Goal: Information Seeking & Learning: Learn about a topic

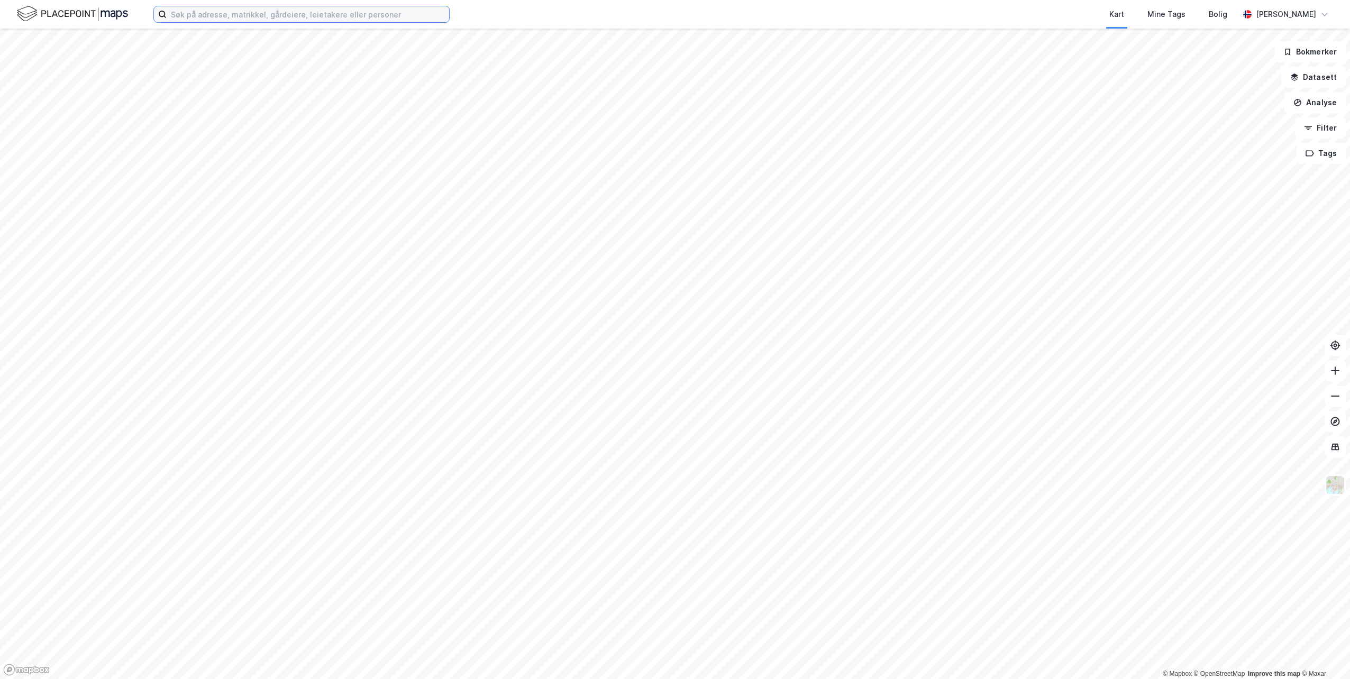
click at [189, 11] on input at bounding box center [308, 14] width 283 height 16
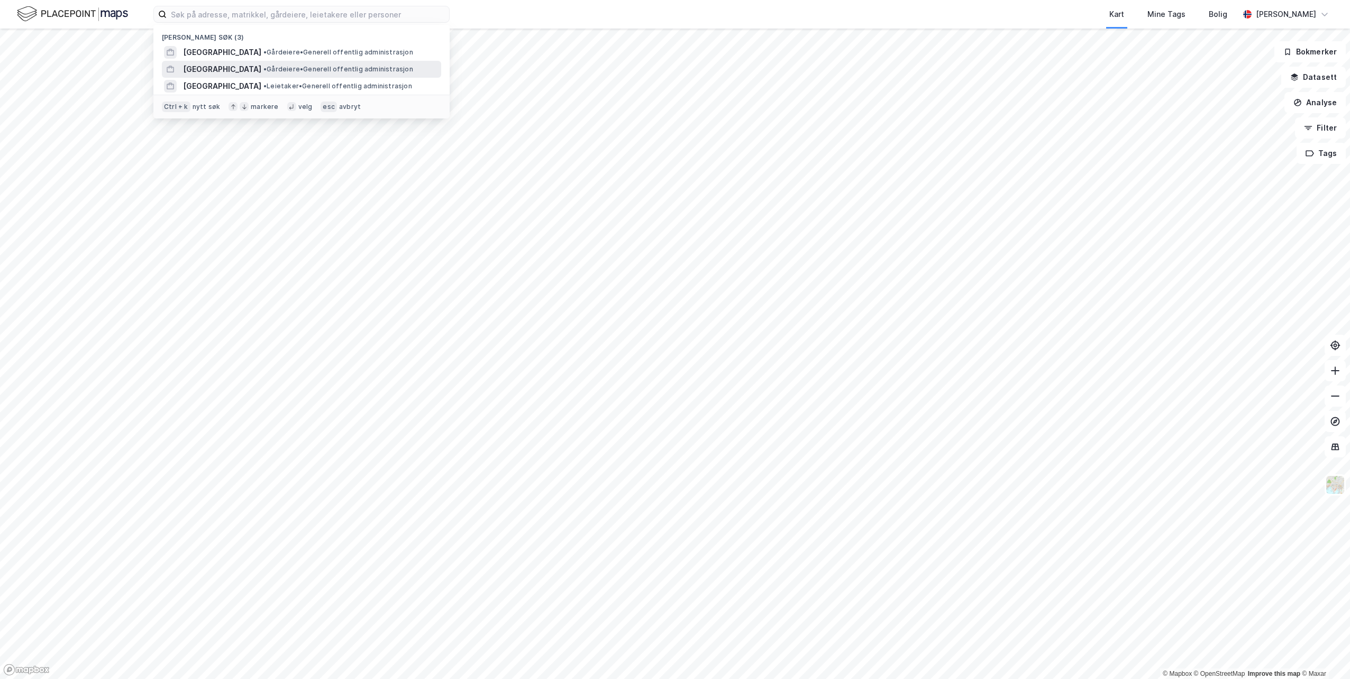
click at [227, 68] on span "[GEOGRAPHIC_DATA]" at bounding box center [222, 69] width 78 height 13
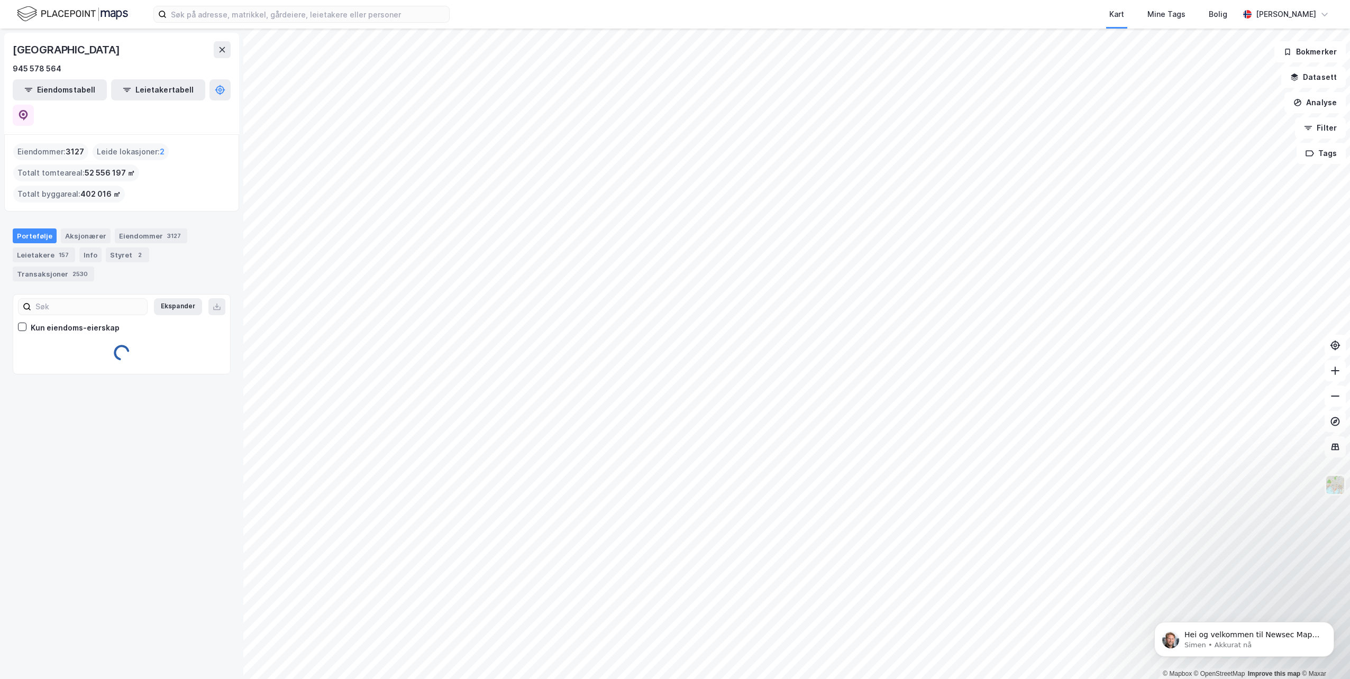
click at [286, 23] on div "Kart Mine Tags Bolig [PERSON_NAME]" at bounding box center [675, 14] width 1350 height 29
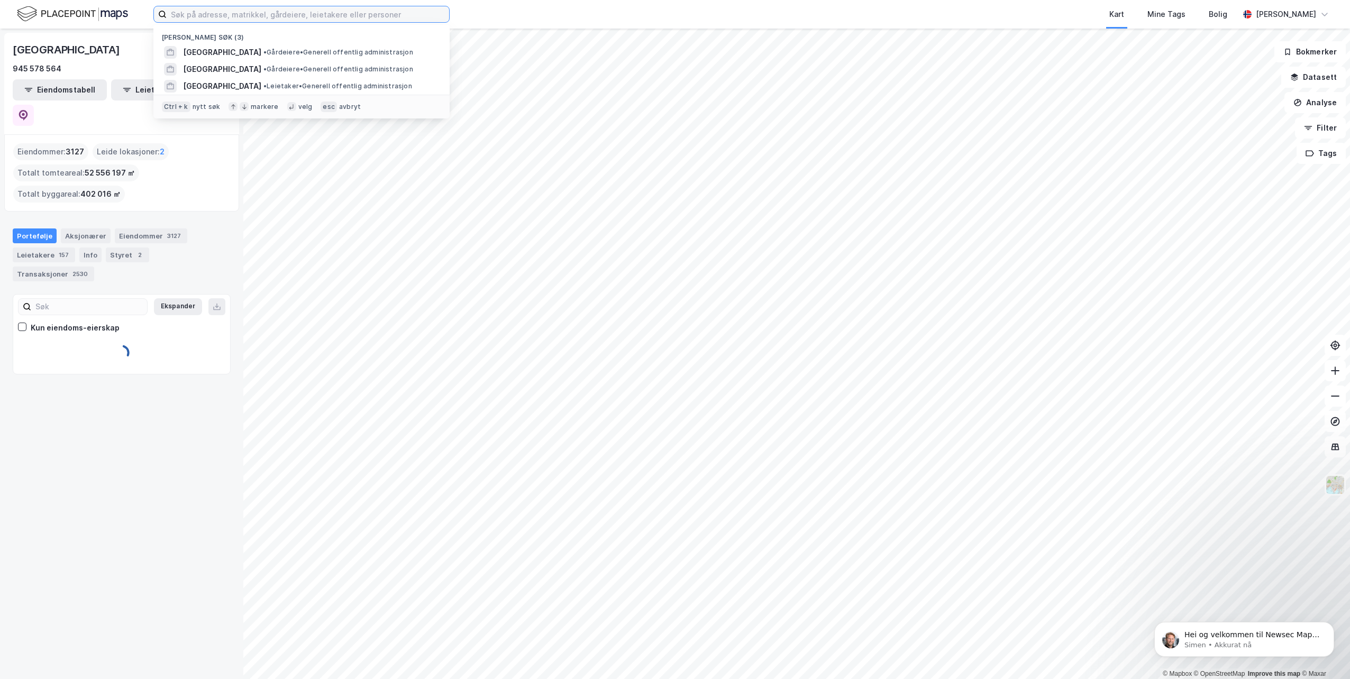
click at [287, 17] on input at bounding box center [308, 14] width 283 height 16
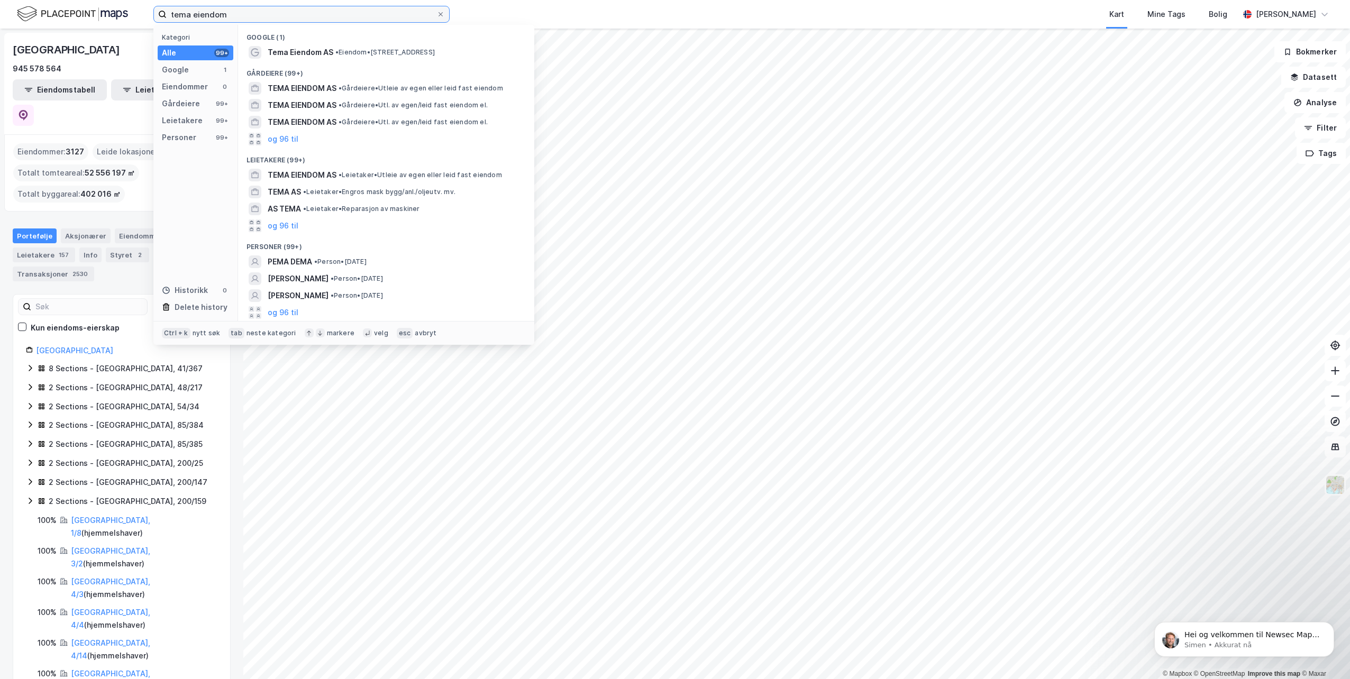
type input "tema eiendom"
click at [187, 104] on div "Gårdeiere" at bounding box center [181, 103] width 38 height 13
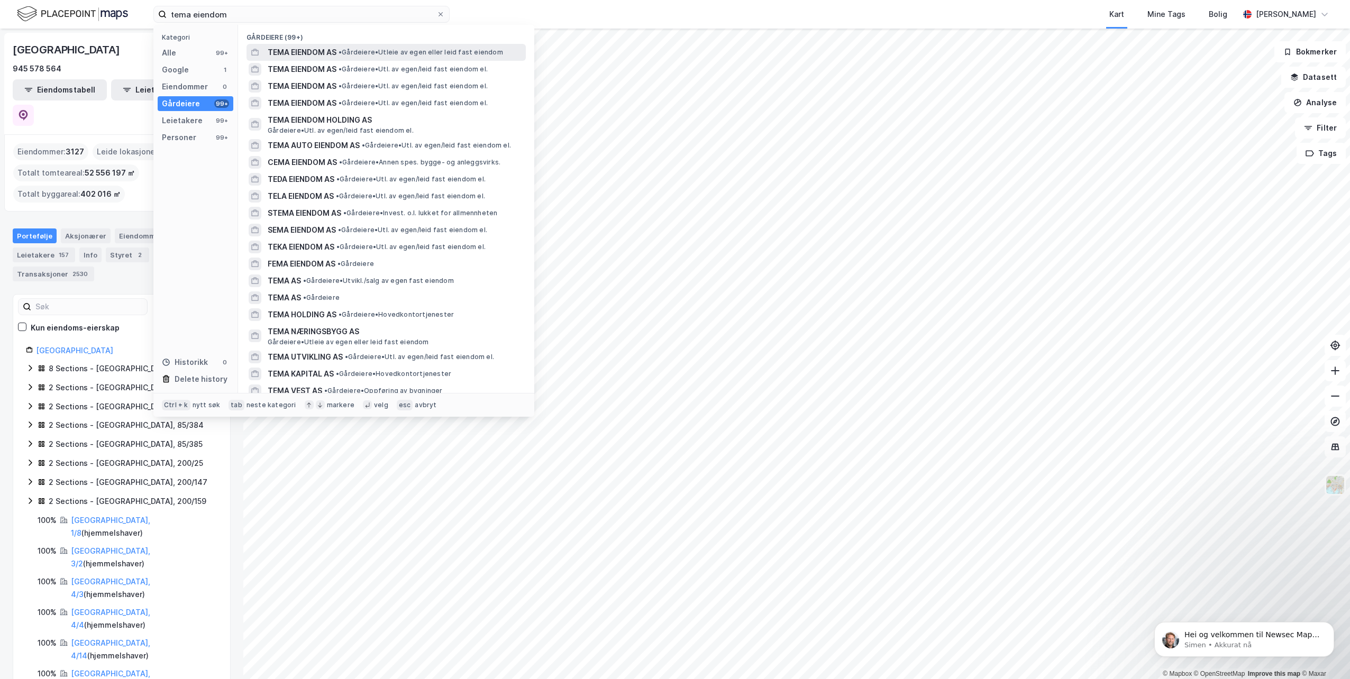
click at [283, 46] on span "TEMA EIENDOM AS" at bounding box center [302, 52] width 69 height 13
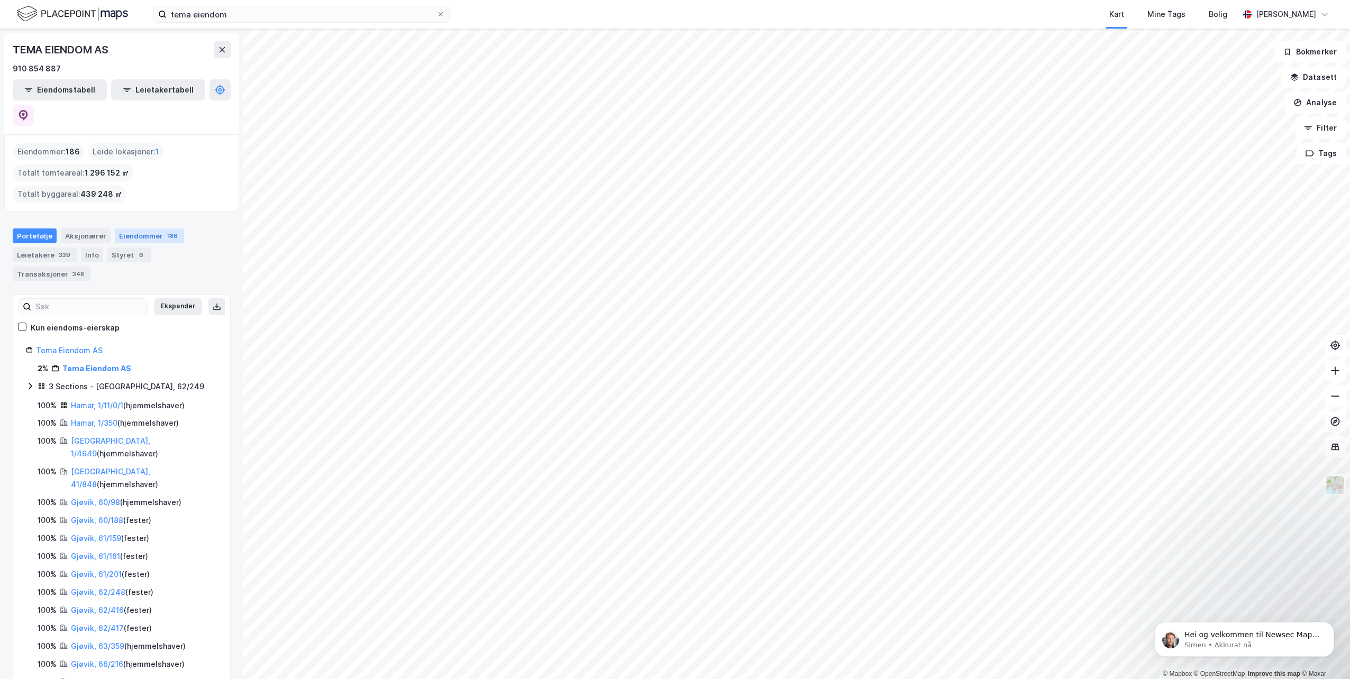
click at [128, 229] on div "Eiendommer 186" at bounding box center [149, 236] width 69 height 15
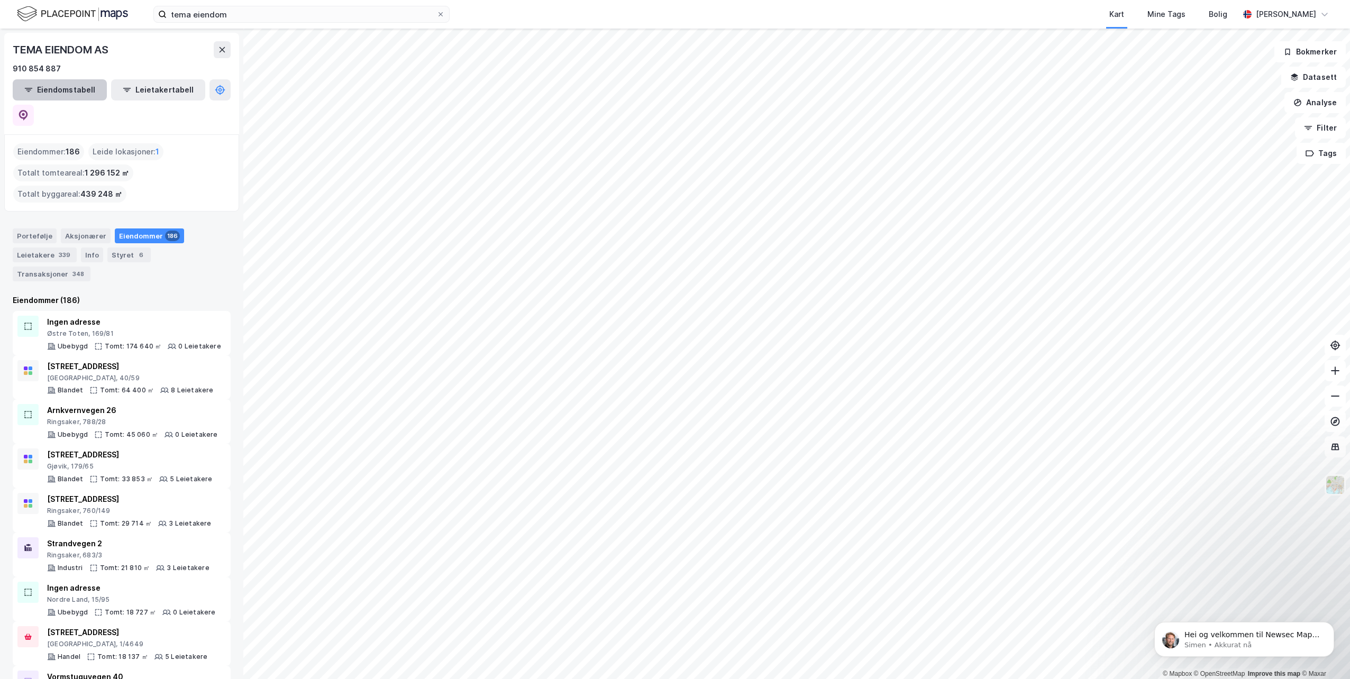
click at [70, 87] on button "Eiendomstabell" at bounding box center [60, 89] width 94 height 21
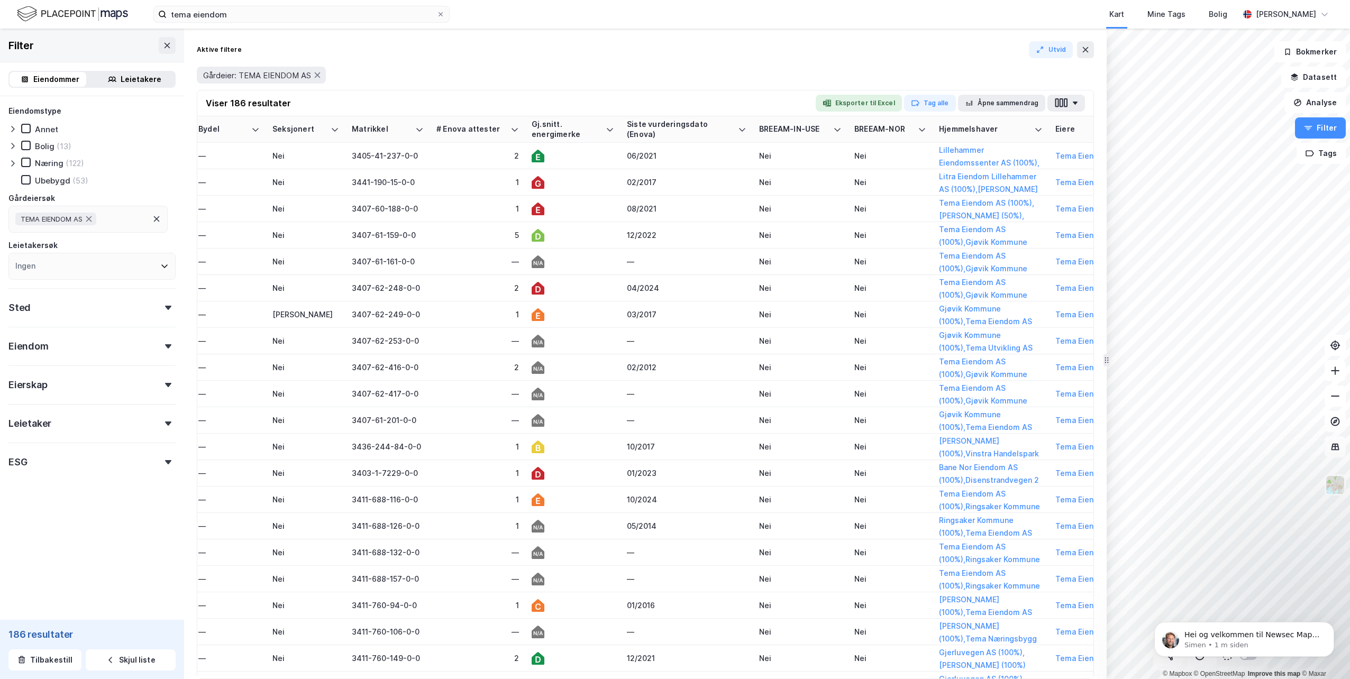
scroll to position [0, 1180]
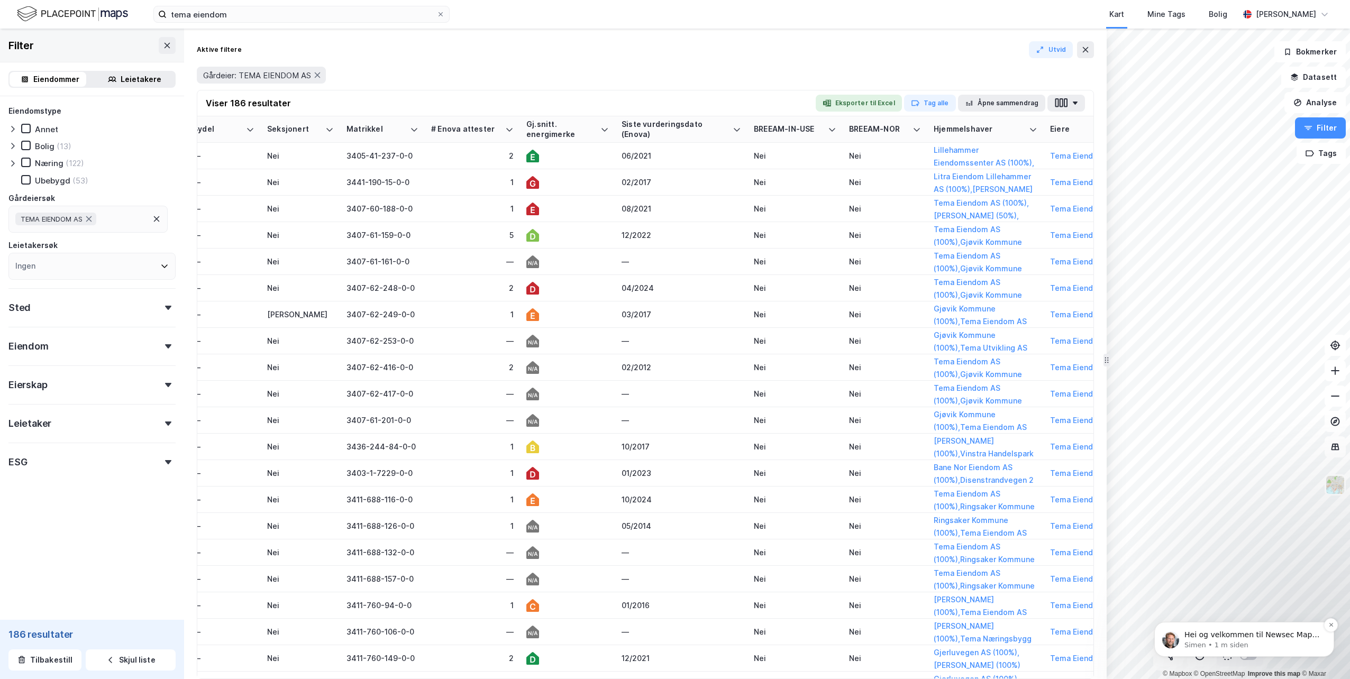
click at [1191, 641] on p "Simen • 1 m siden" at bounding box center [1253, 646] width 137 height 10
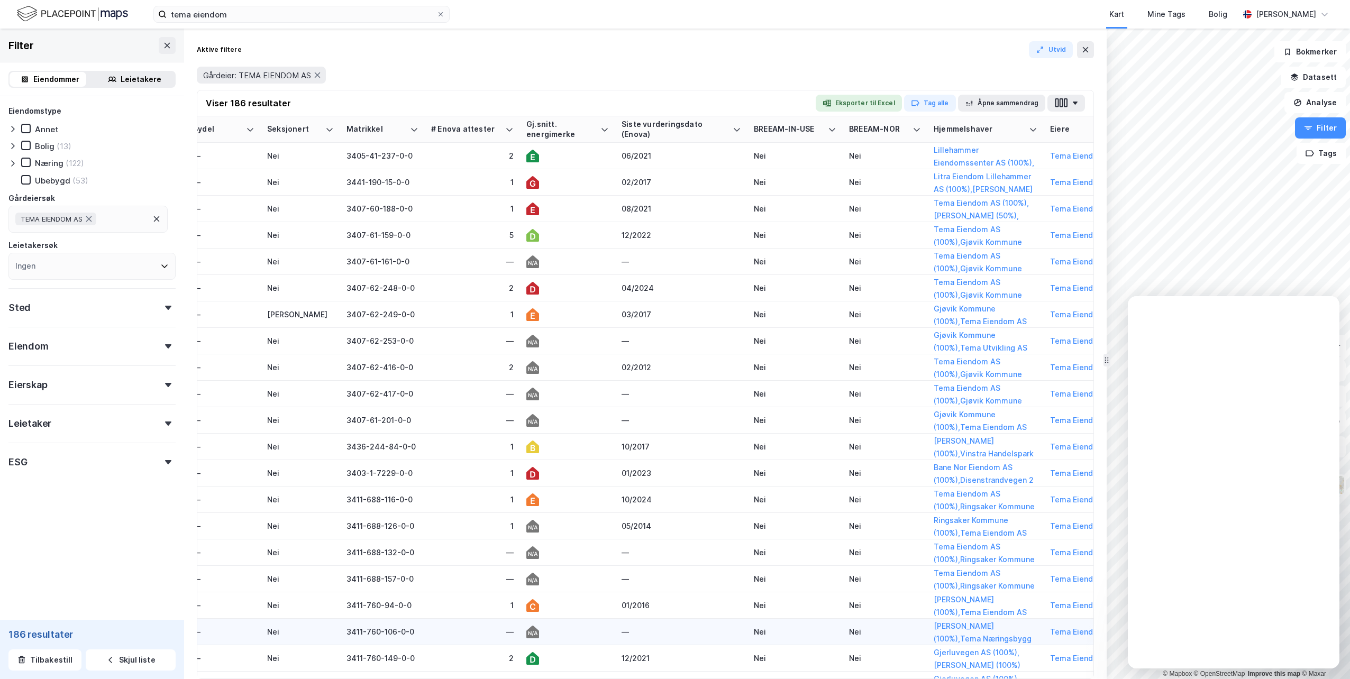
scroll to position [0, 0]
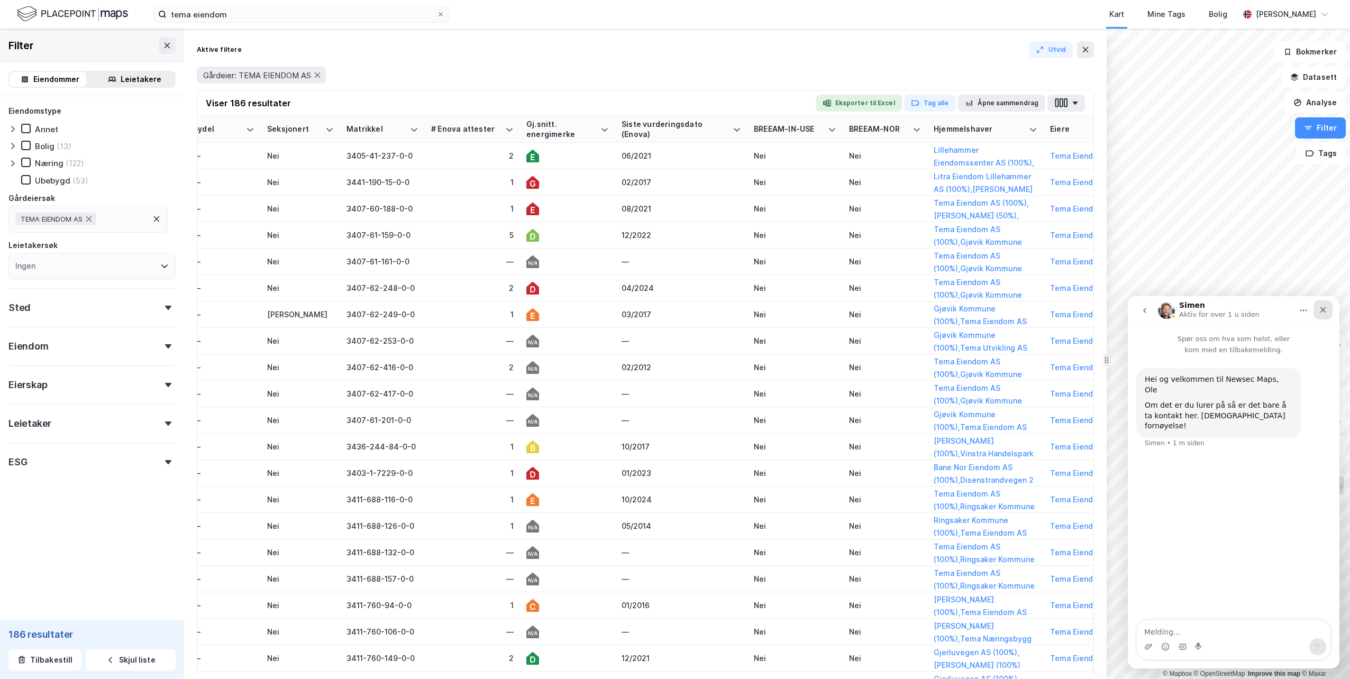
click at [1325, 312] on icon "Lukk" at bounding box center [1324, 310] width 6 height 6
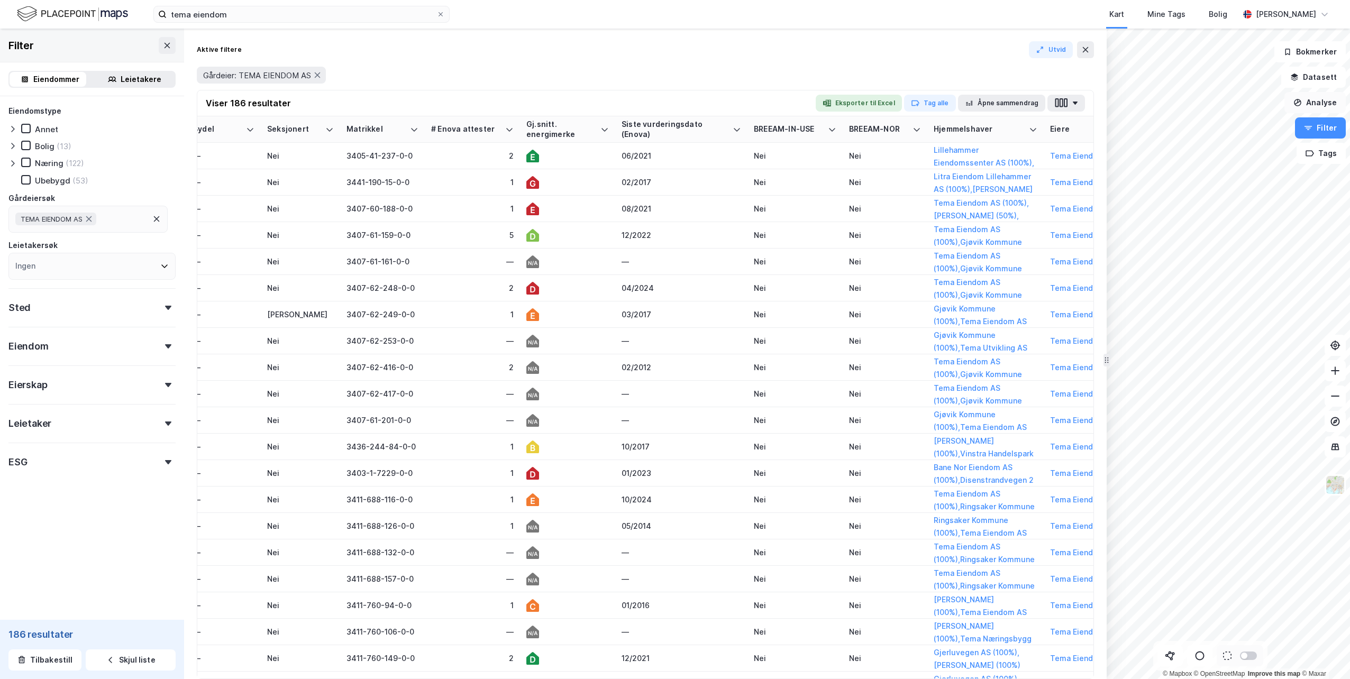
click at [1334, 105] on button "Analyse" at bounding box center [1315, 102] width 61 height 21
click at [1322, 133] on button "Filter" at bounding box center [1320, 127] width 51 height 21
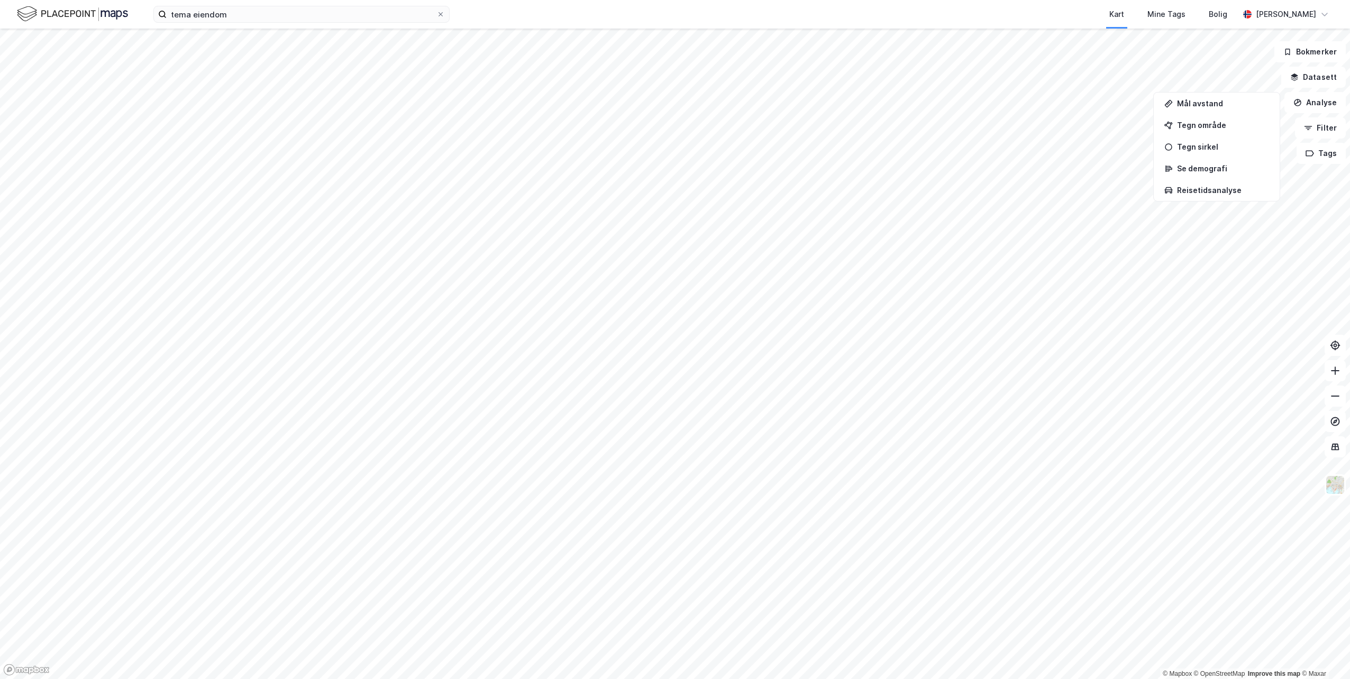
click at [97, 9] on img at bounding box center [72, 14] width 111 height 19
click at [246, 26] on div "tema eiendom Kart Mine Tags Bolig [PERSON_NAME]" at bounding box center [675, 14] width 1350 height 29
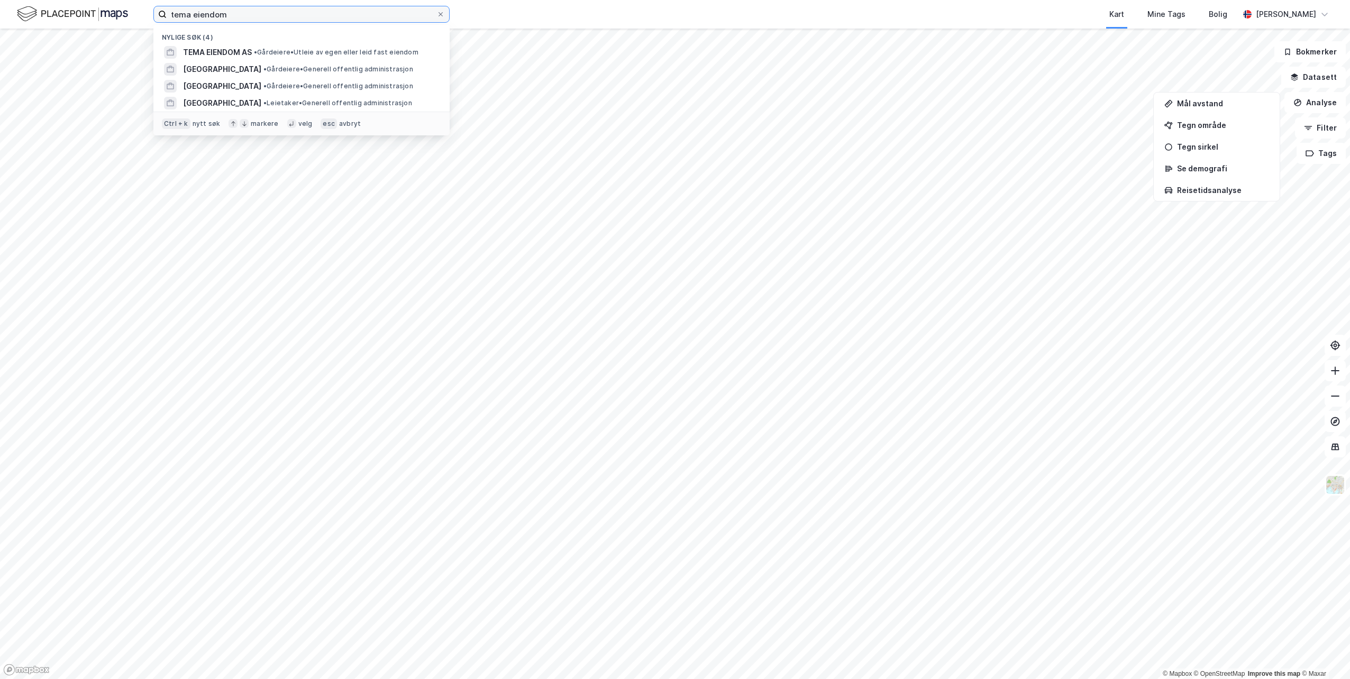
click at [253, 20] on input "tema eiendom" at bounding box center [302, 14] width 270 height 16
click at [215, 47] on span "TEMA EIENDOM AS" at bounding box center [217, 52] width 69 height 13
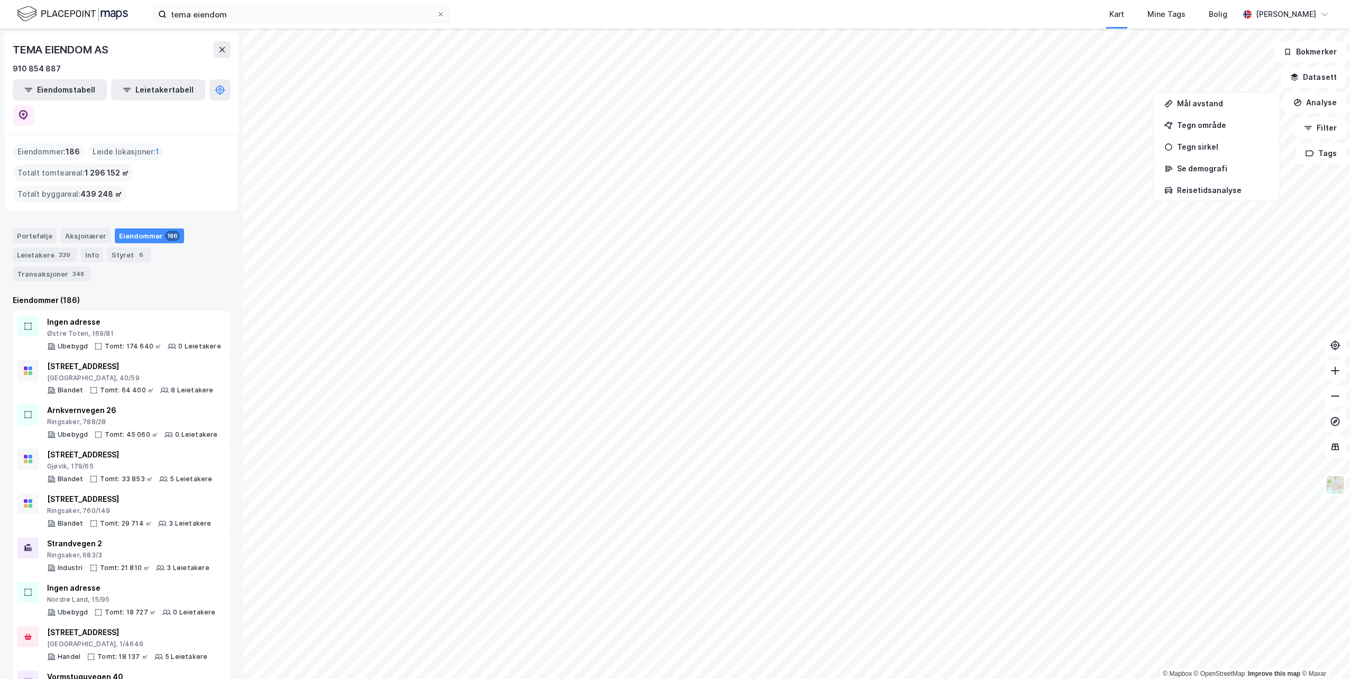
click at [140, 229] on div "Eiendommer 186" at bounding box center [149, 236] width 69 height 15
click at [62, 89] on button "Eiendomstabell" at bounding box center [60, 89] width 94 height 21
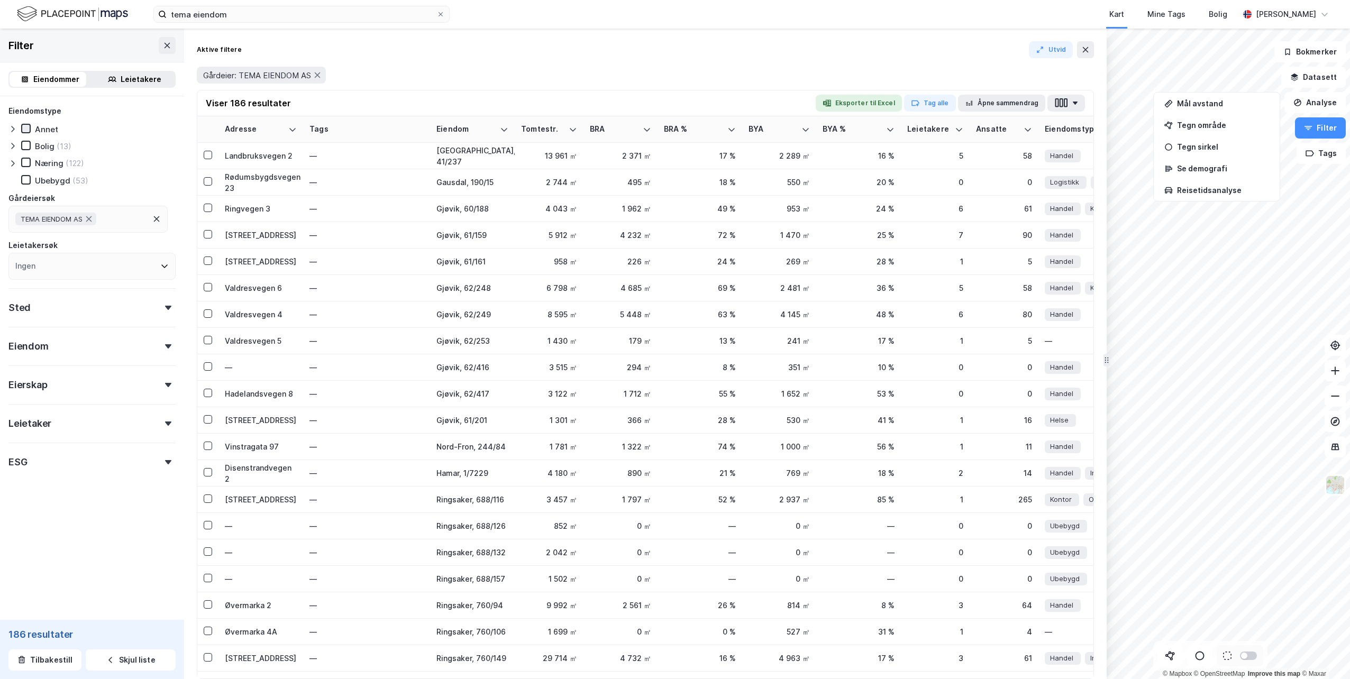
click at [26, 132] on icon at bounding box center [25, 128] width 7 height 7
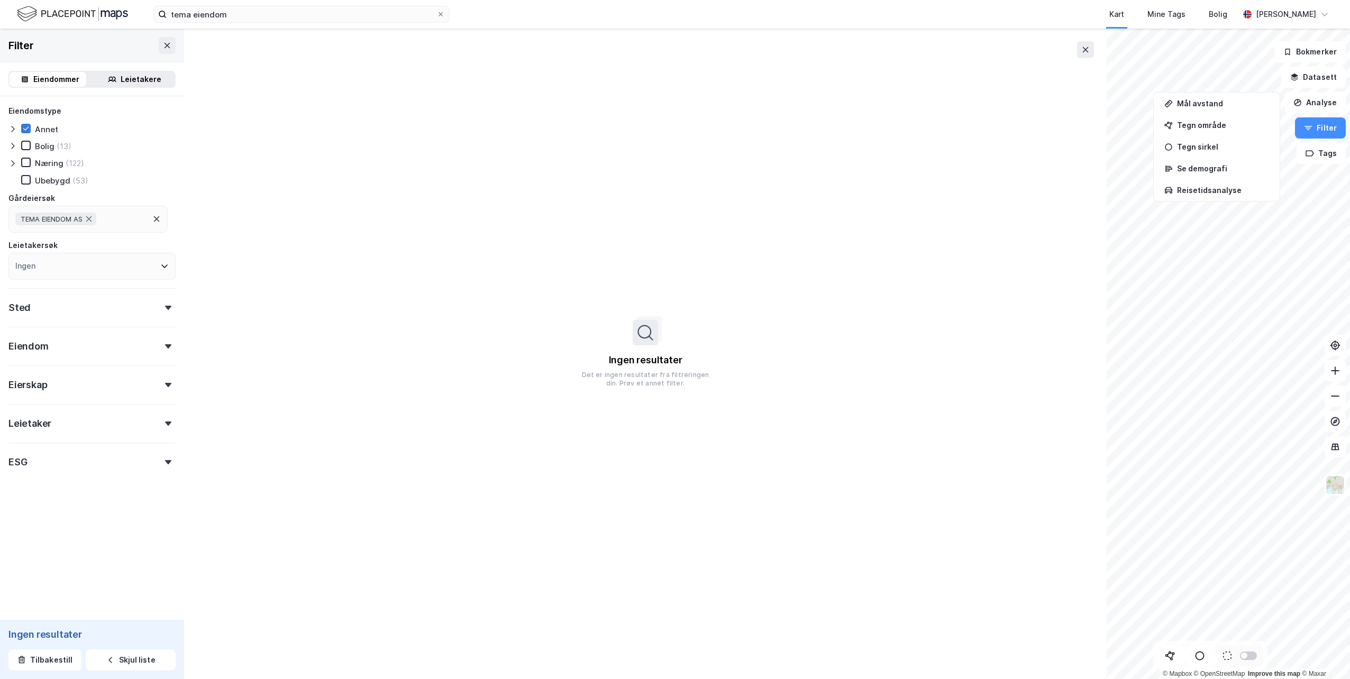
click at [26, 132] on icon at bounding box center [25, 128] width 7 height 7
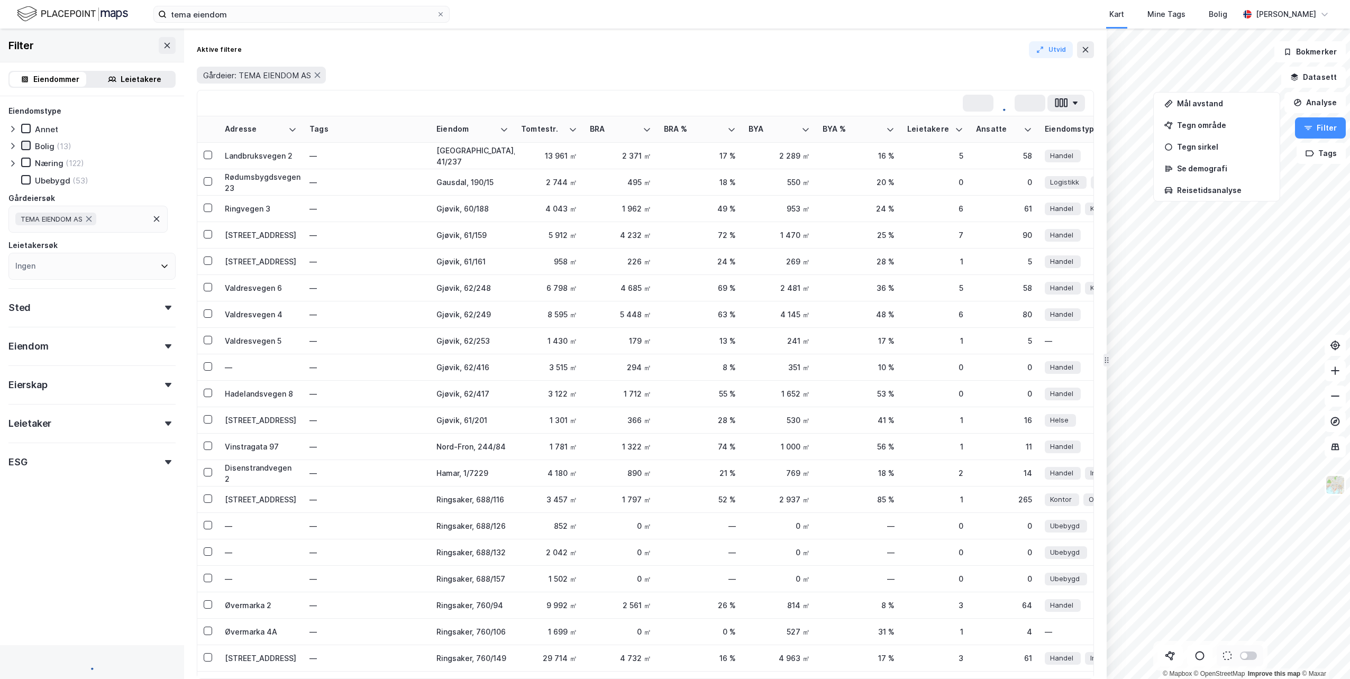
click at [26, 145] on icon at bounding box center [25, 145] width 7 height 7
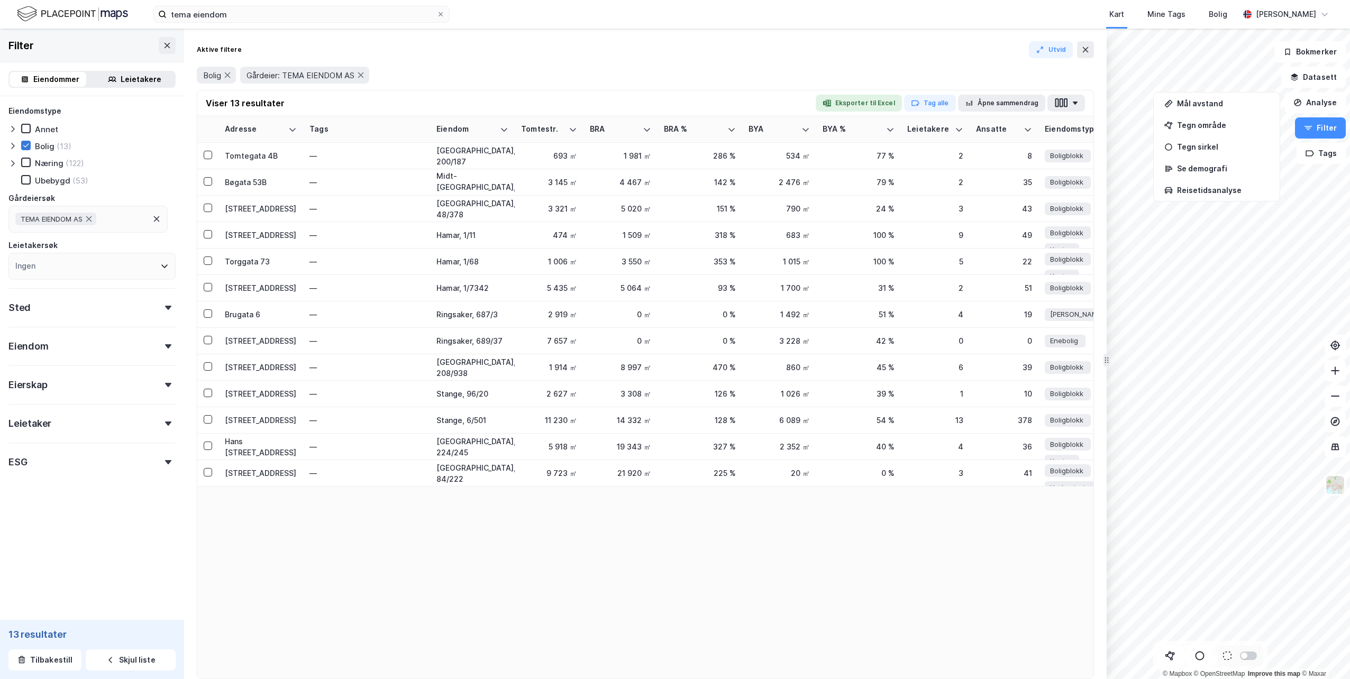
click at [26, 147] on icon at bounding box center [25, 145] width 7 height 7
click at [26, 160] on icon at bounding box center [25, 162] width 7 height 7
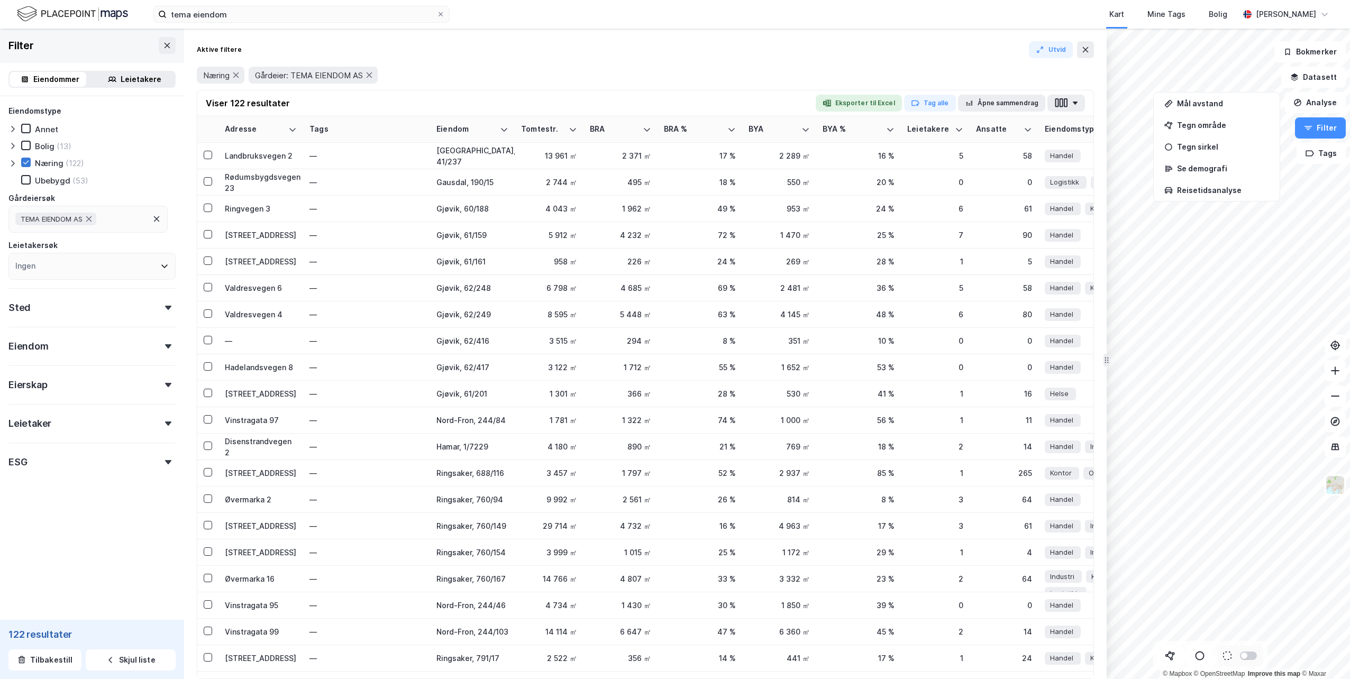
click at [23, 160] on icon at bounding box center [25, 162] width 7 height 7
click at [24, 147] on icon at bounding box center [26, 145] width 6 height 4
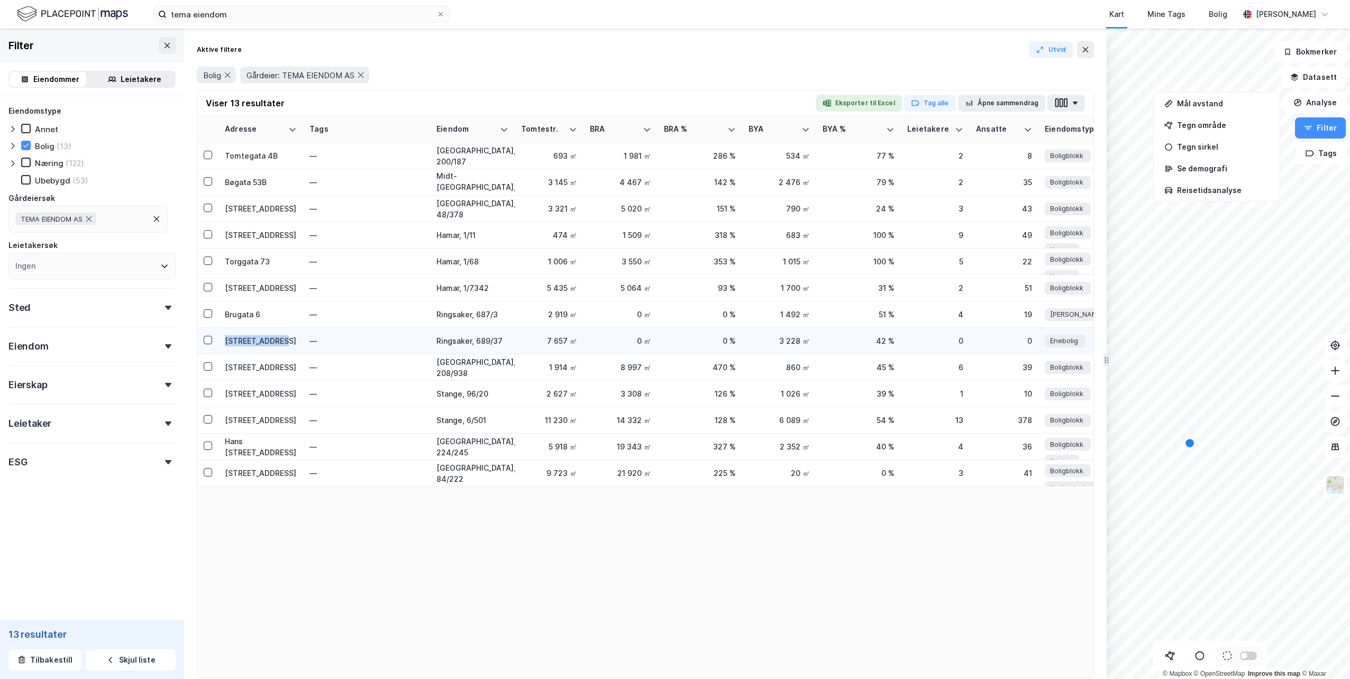
drag, startPoint x: 287, startPoint y: 341, endPoint x: 227, endPoint y: 344, distance: 59.9
click at [227, 344] on div "[STREET_ADDRESS]" at bounding box center [261, 340] width 72 height 11
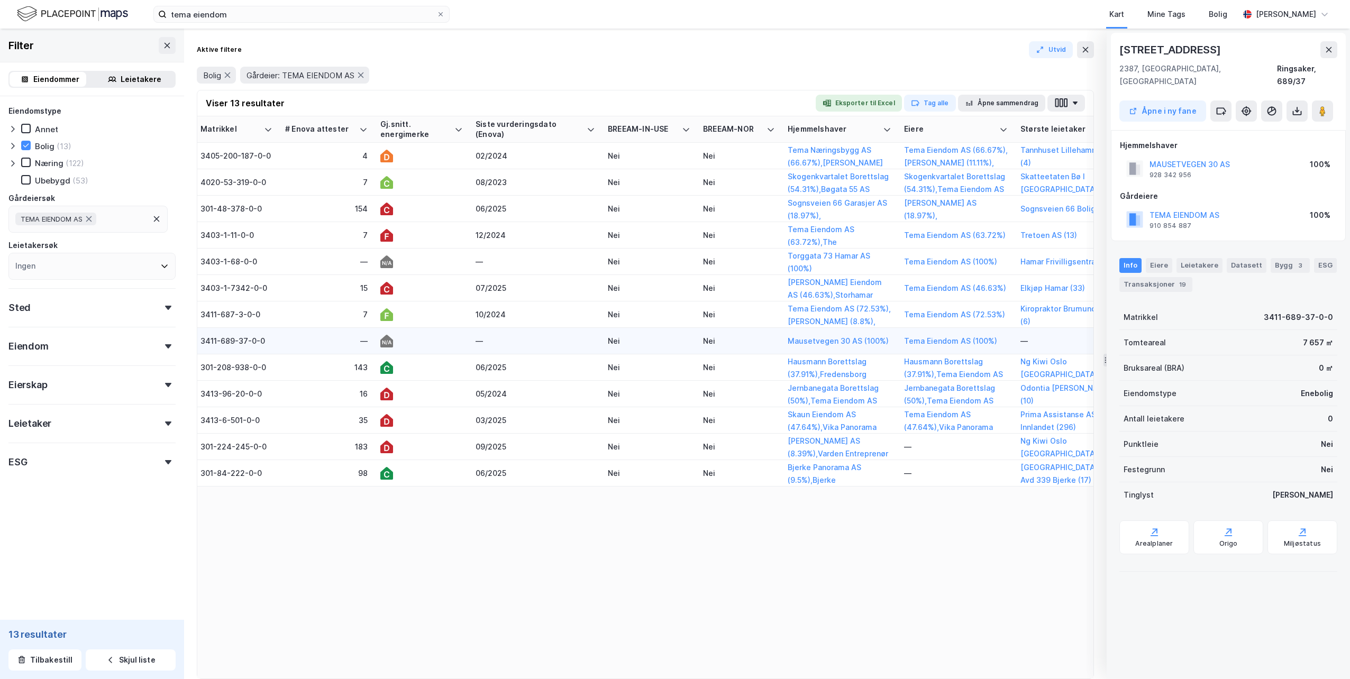
scroll to position [0, 1363]
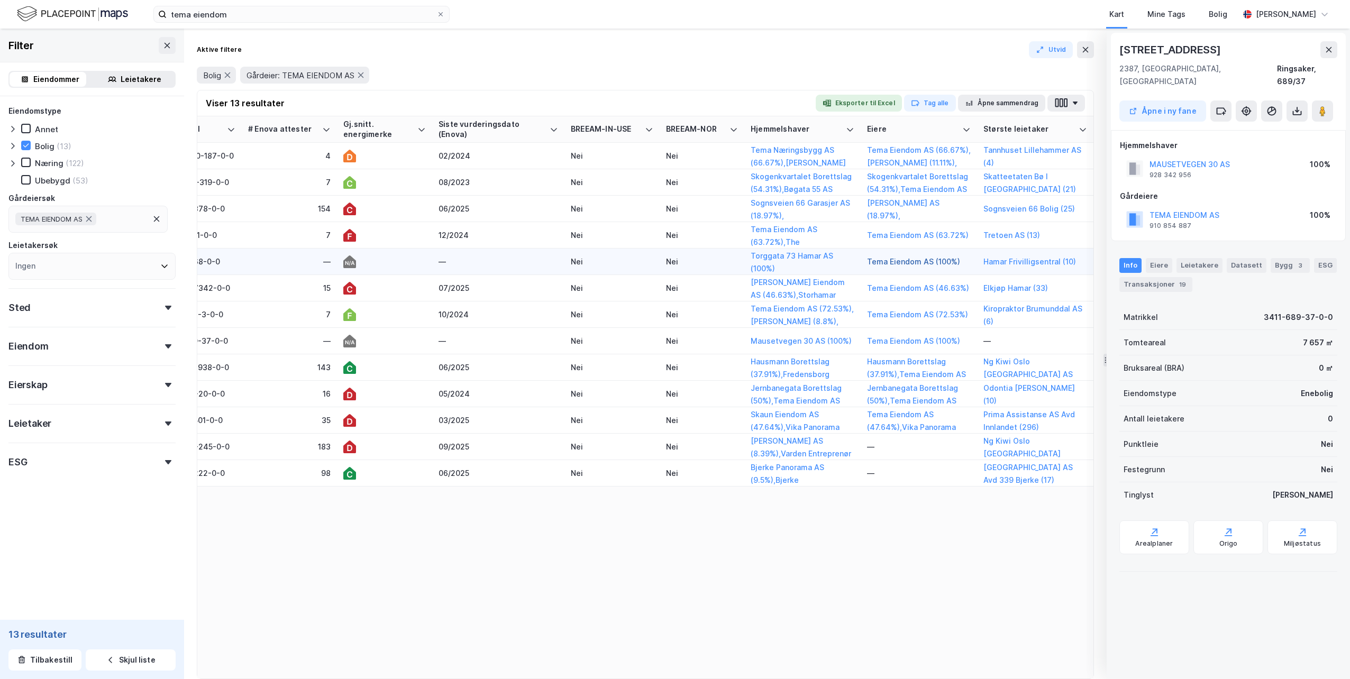
click at [0, 0] on button "Tema Eiendom AS (100%)" at bounding box center [0, 0] width 0 height 0
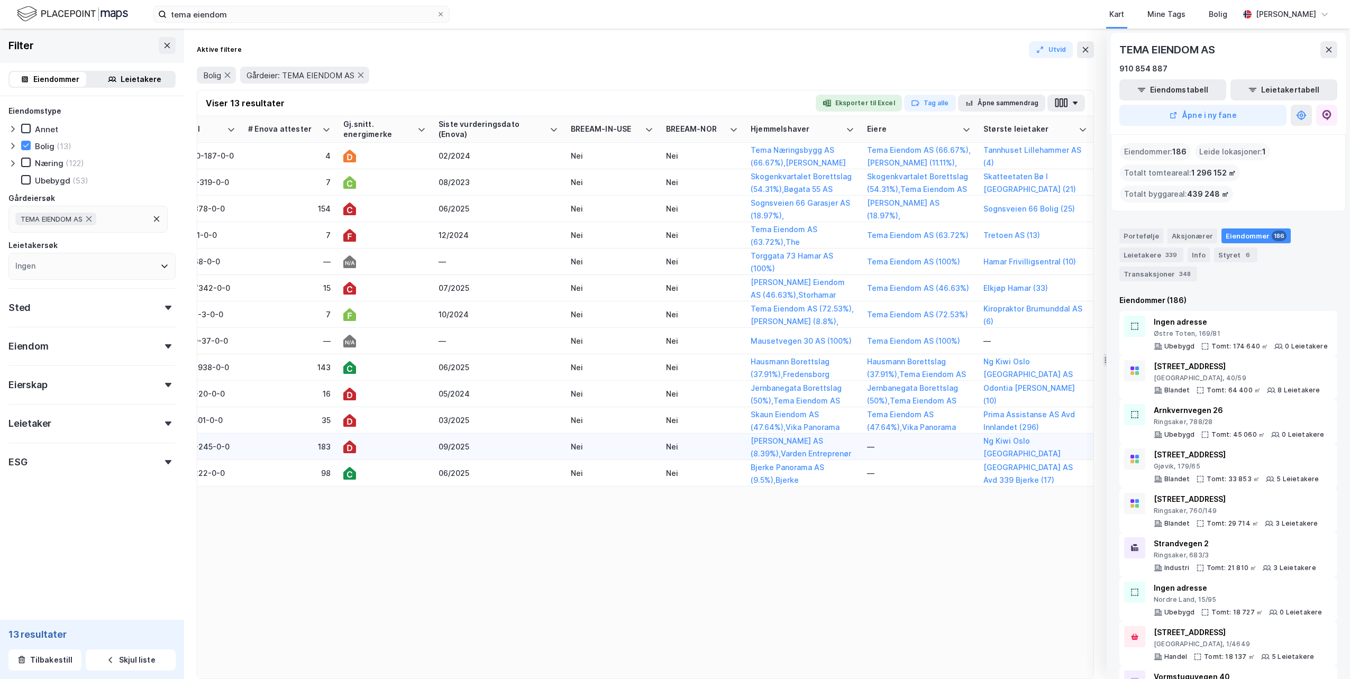
drag, startPoint x: 465, startPoint y: 577, endPoint x: 432, endPoint y: 443, distance: 138.0
click at [465, 576] on div "Adresse Tags Eiendom Tomtestr. BRA BRA % BYA BYA % Leietakere Ansatte Eiendomst…" at bounding box center [645, 397] width 896 height 562
click at [26, 143] on icon at bounding box center [25, 145] width 7 height 7
click at [31, 161] on div "Næring (122)" at bounding box center [52, 163] width 63 height 11
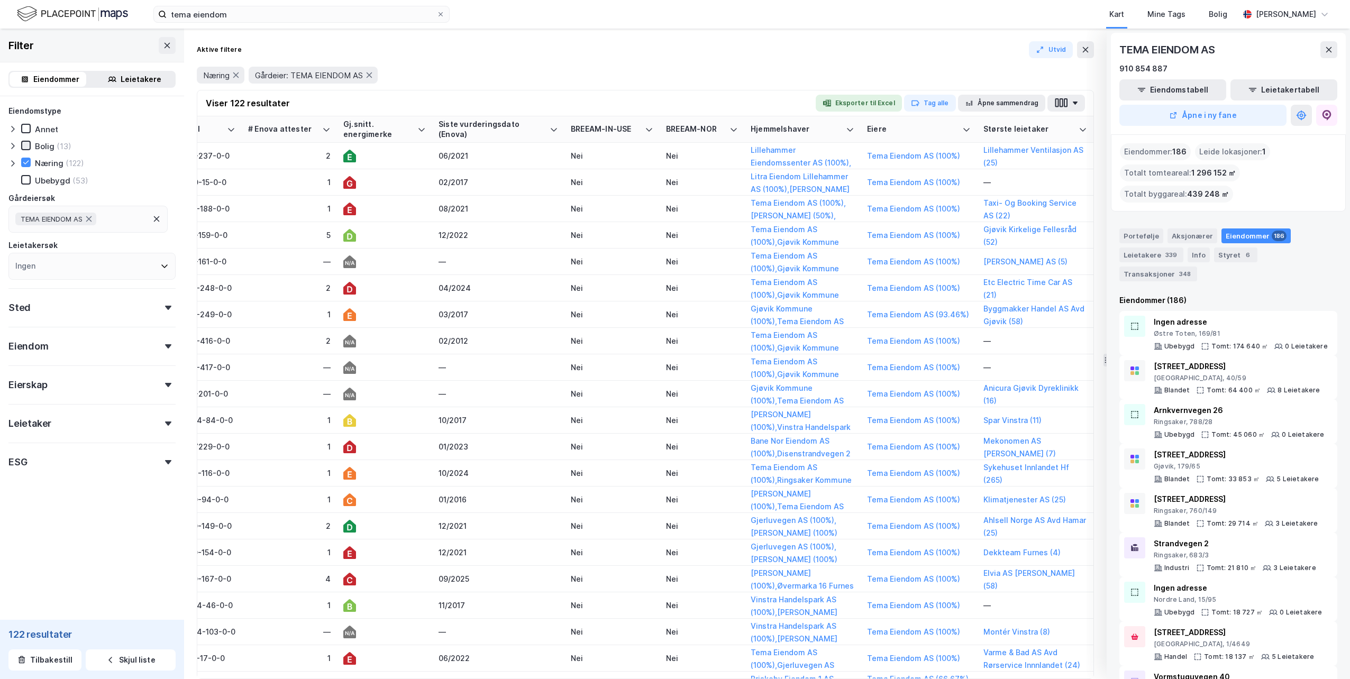
click at [22, 144] on div at bounding box center [26, 146] width 10 height 10
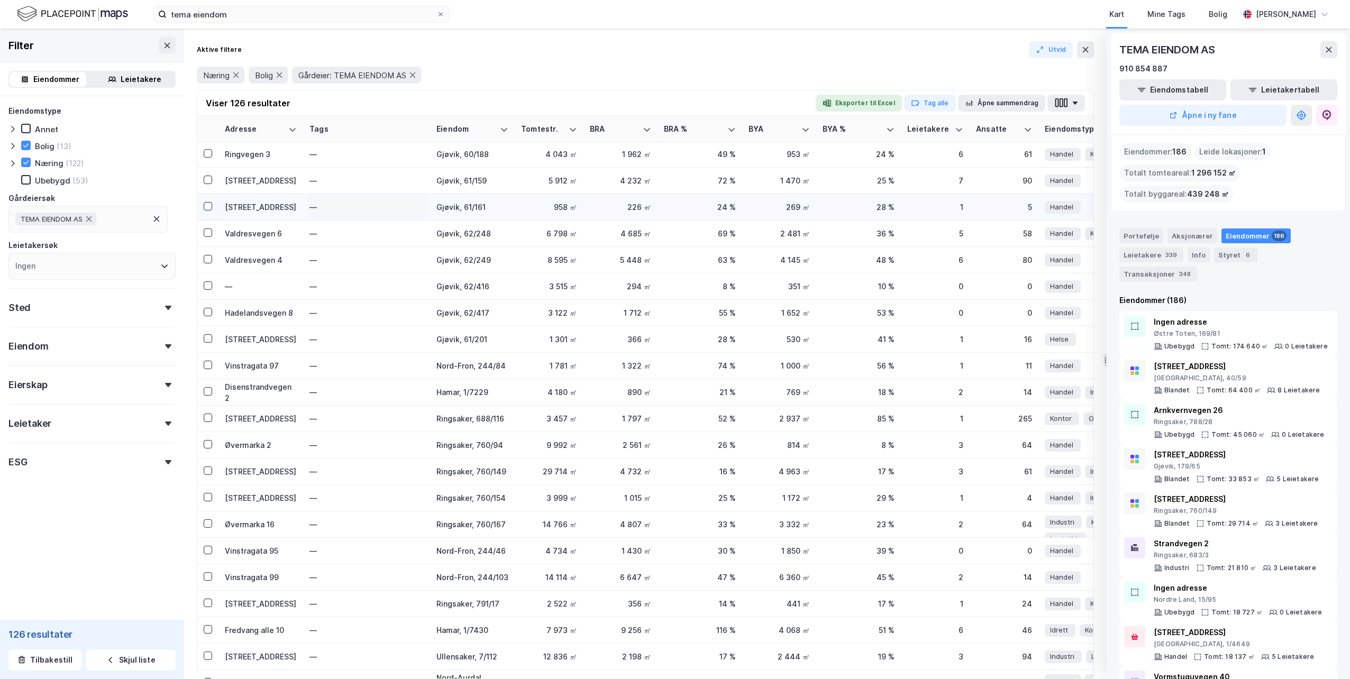
scroll to position [106, 0]
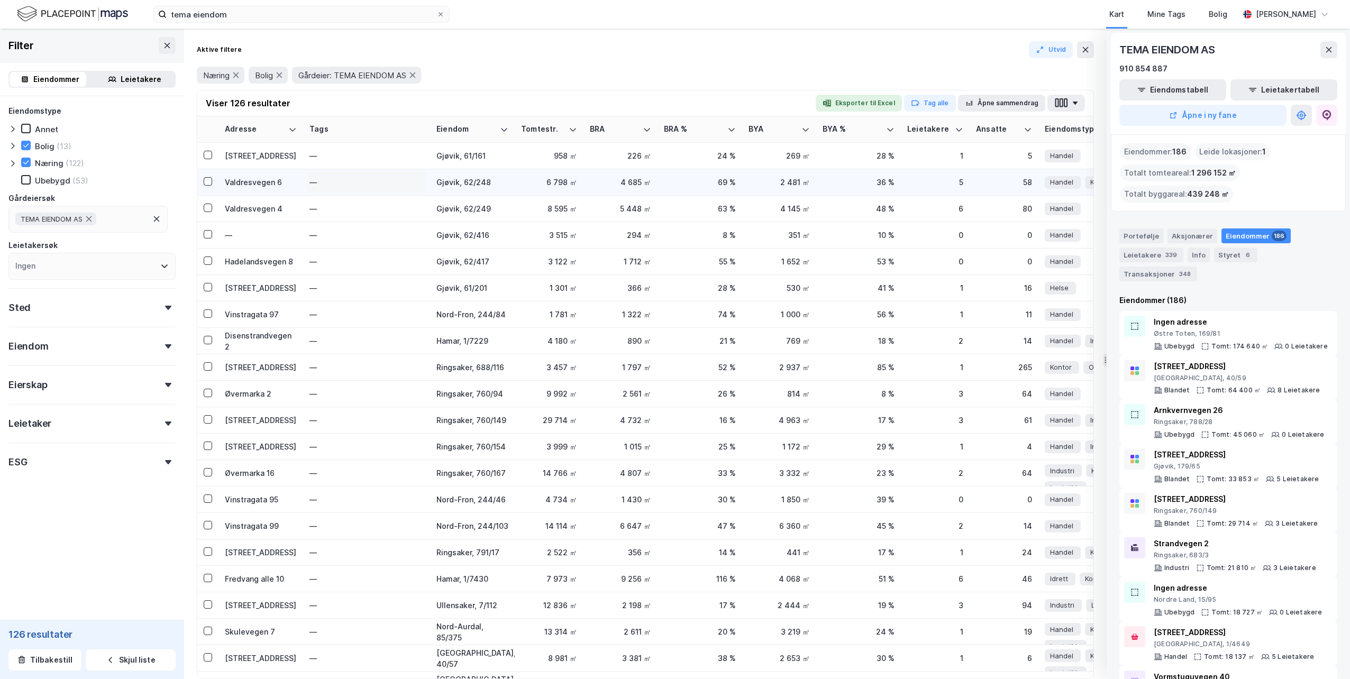
click at [406, 185] on div "—" at bounding box center [367, 182] width 114 height 17
click at [356, 254] on div "—" at bounding box center [367, 261] width 114 height 17
click at [336, 401] on div "—" at bounding box center [367, 394] width 114 height 17
click at [377, 467] on div "—" at bounding box center [367, 473] width 114 height 17
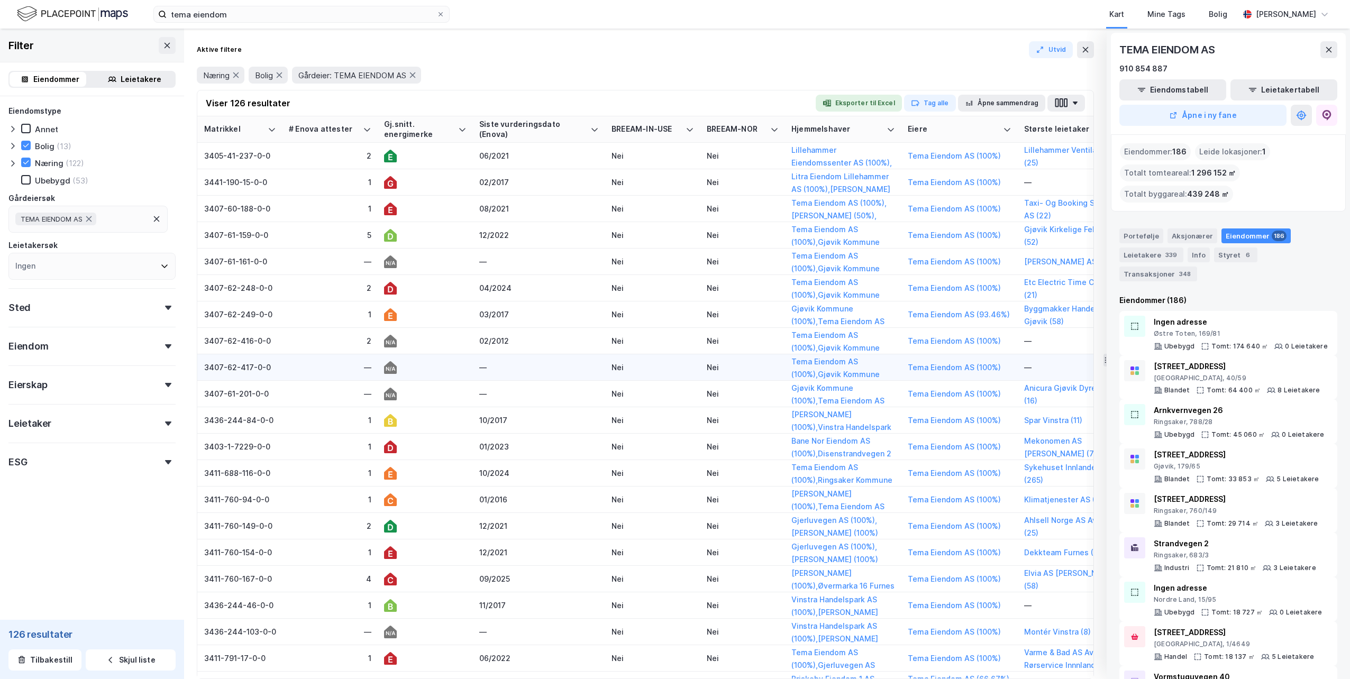
scroll to position [0, 1371]
